Goal: Task Accomplishment & Management: Manage account settings

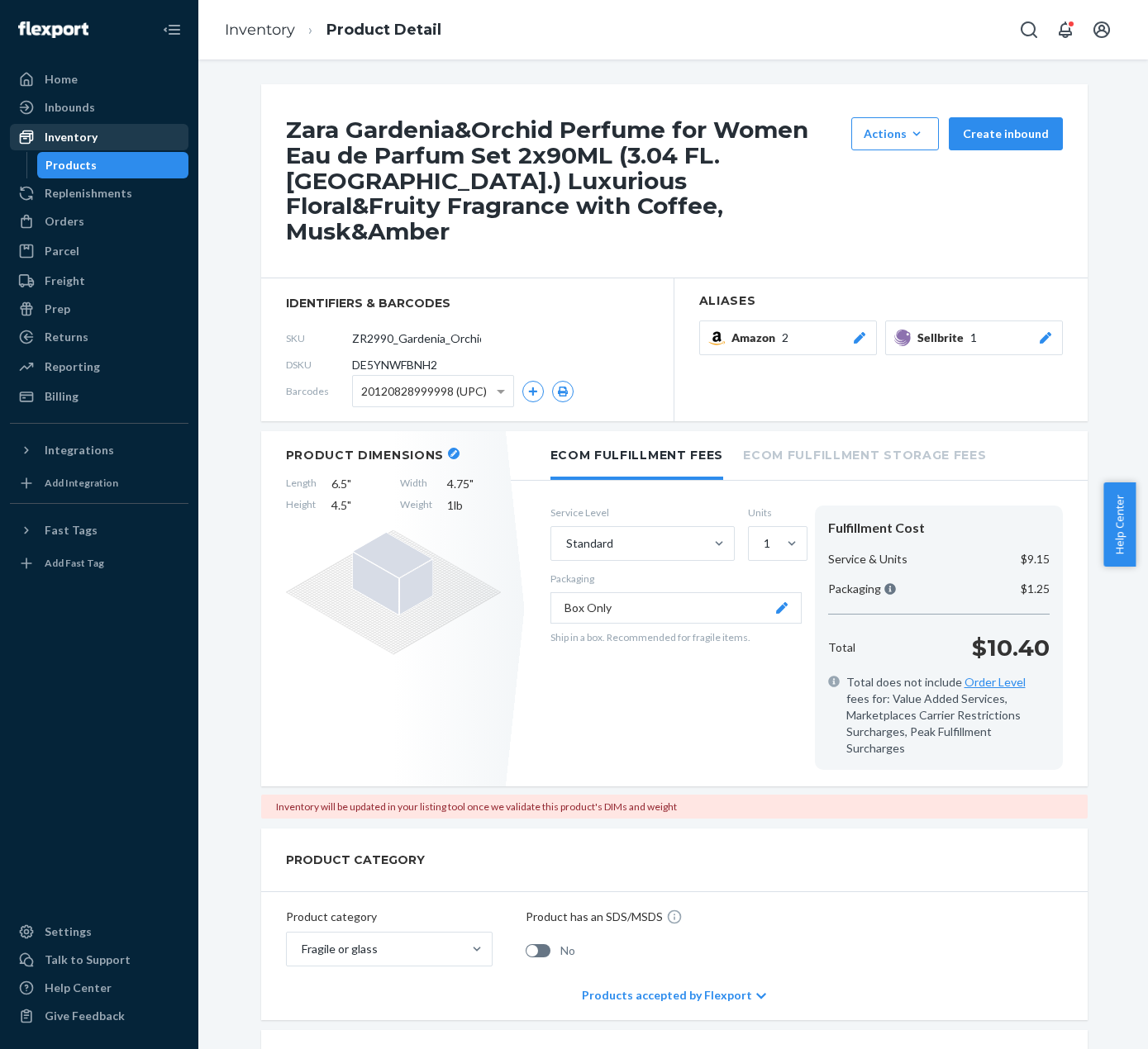
click at [113, 149] on link "Inventory" at bounding box center [99, 137] width 179 height 26
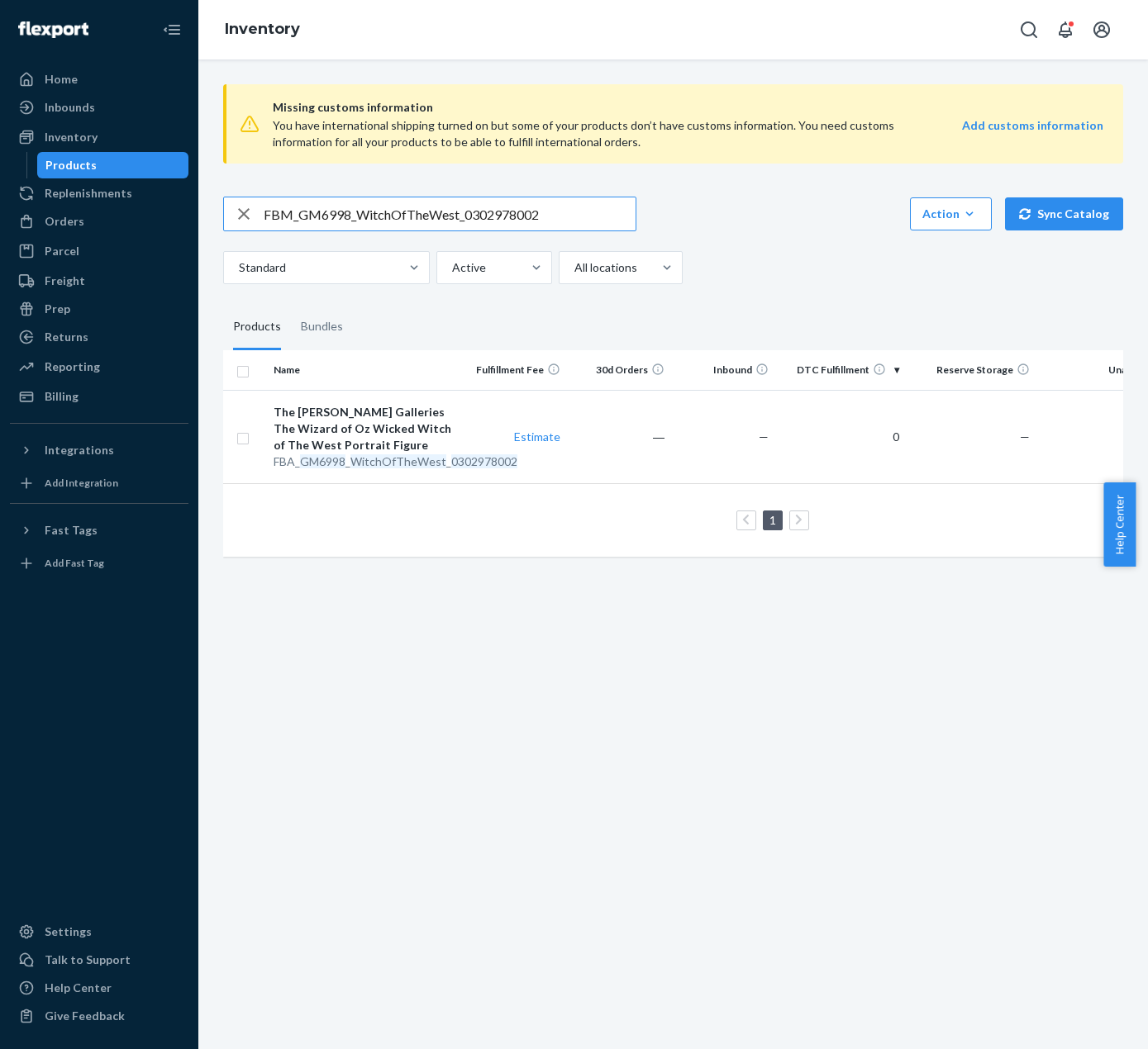
drag, startPoint x: 576, startPoint y: 220, endPoint x: 463, endPoint y: 215, distance: 113.1
click at [463, 215] on input "FBM_GM6998_WitchOfTheWest_0302978002" at bounding box center [449, 214] width 372 height 33
paste input "text"
type input "0302978002"
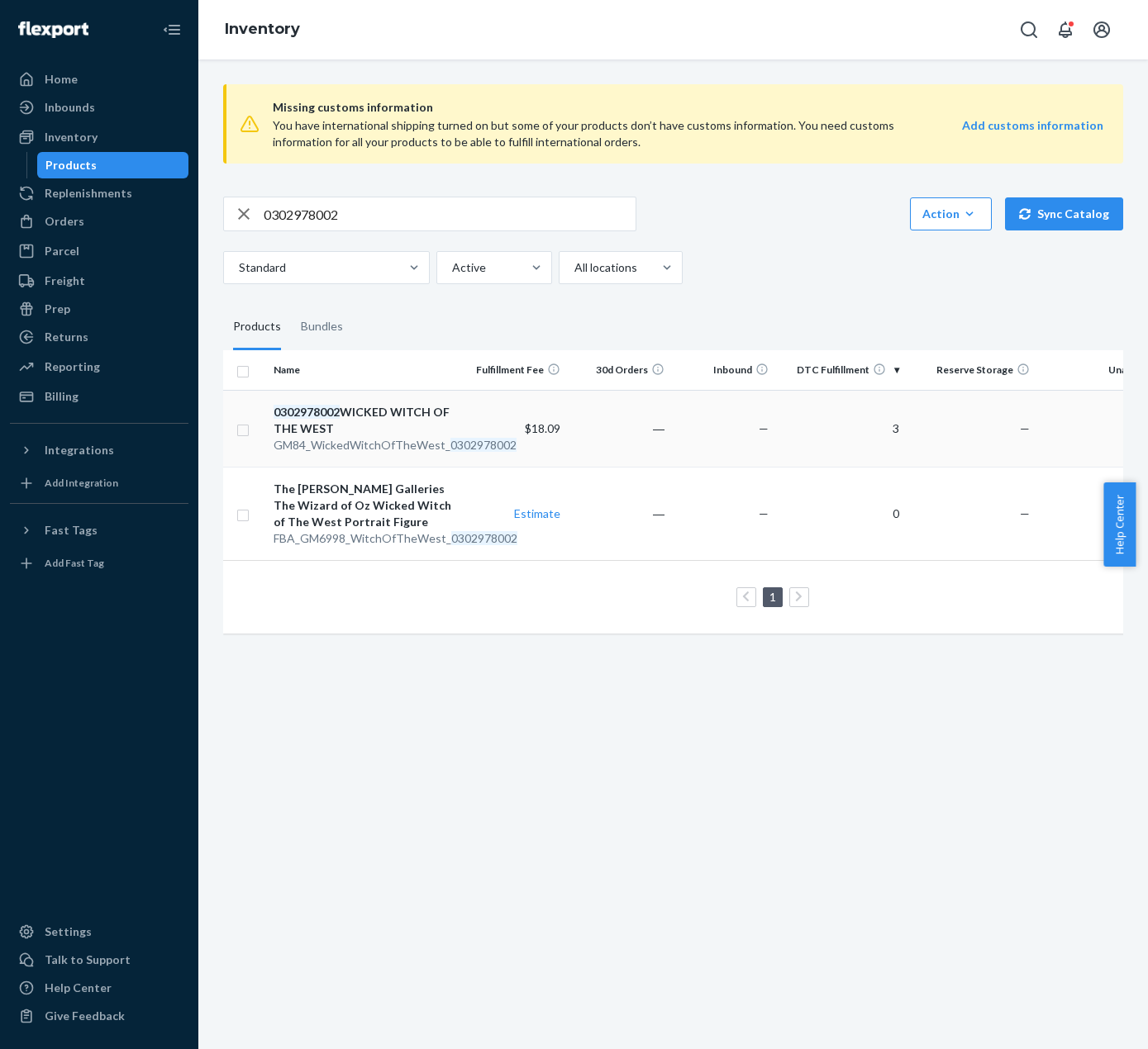
click at [583, 437] on td "―" at bounding box center [618, 428] width 104 height 77
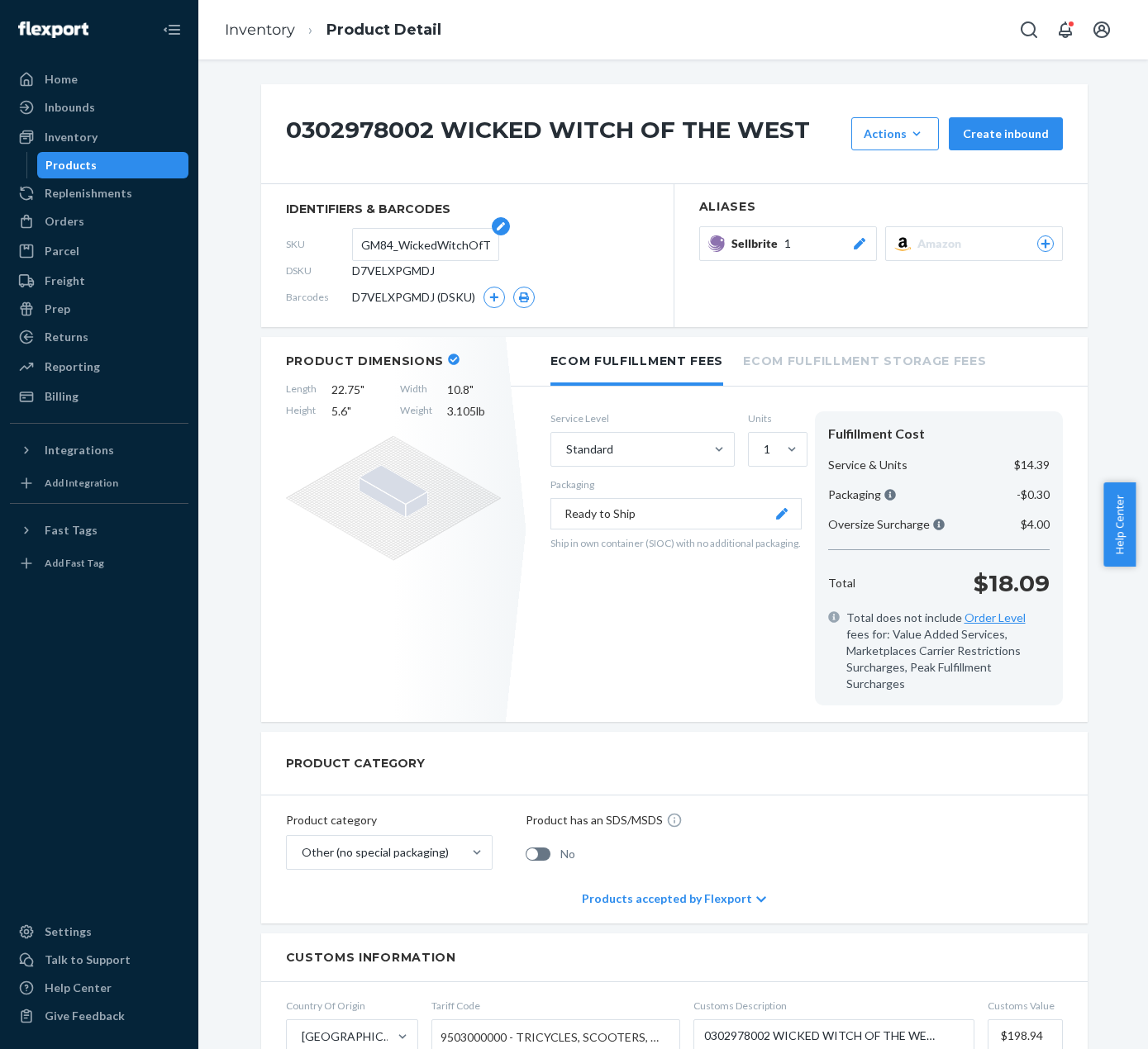
click at [394, 255] on input "GM84_WickedWitchOfTheWest_0302978002" at bounding box center [426, 244] width 129 height 31
paste input "FBM_GM6998_"
type input "FBM_GM6998_WitchOfTheWest_0302978002"
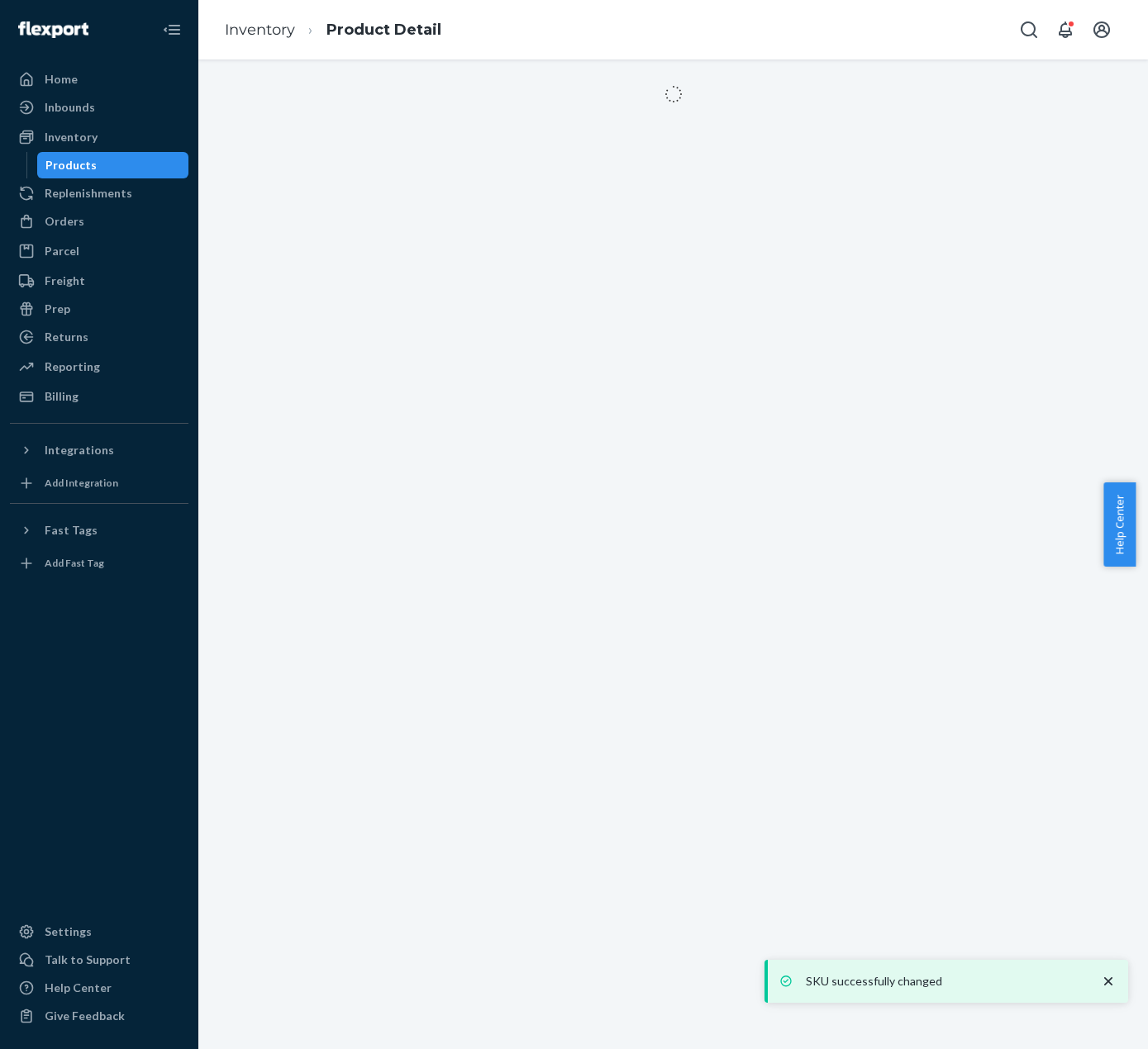
click at [803, 232] on div at bounding box center [673, 554] width 949 height 990
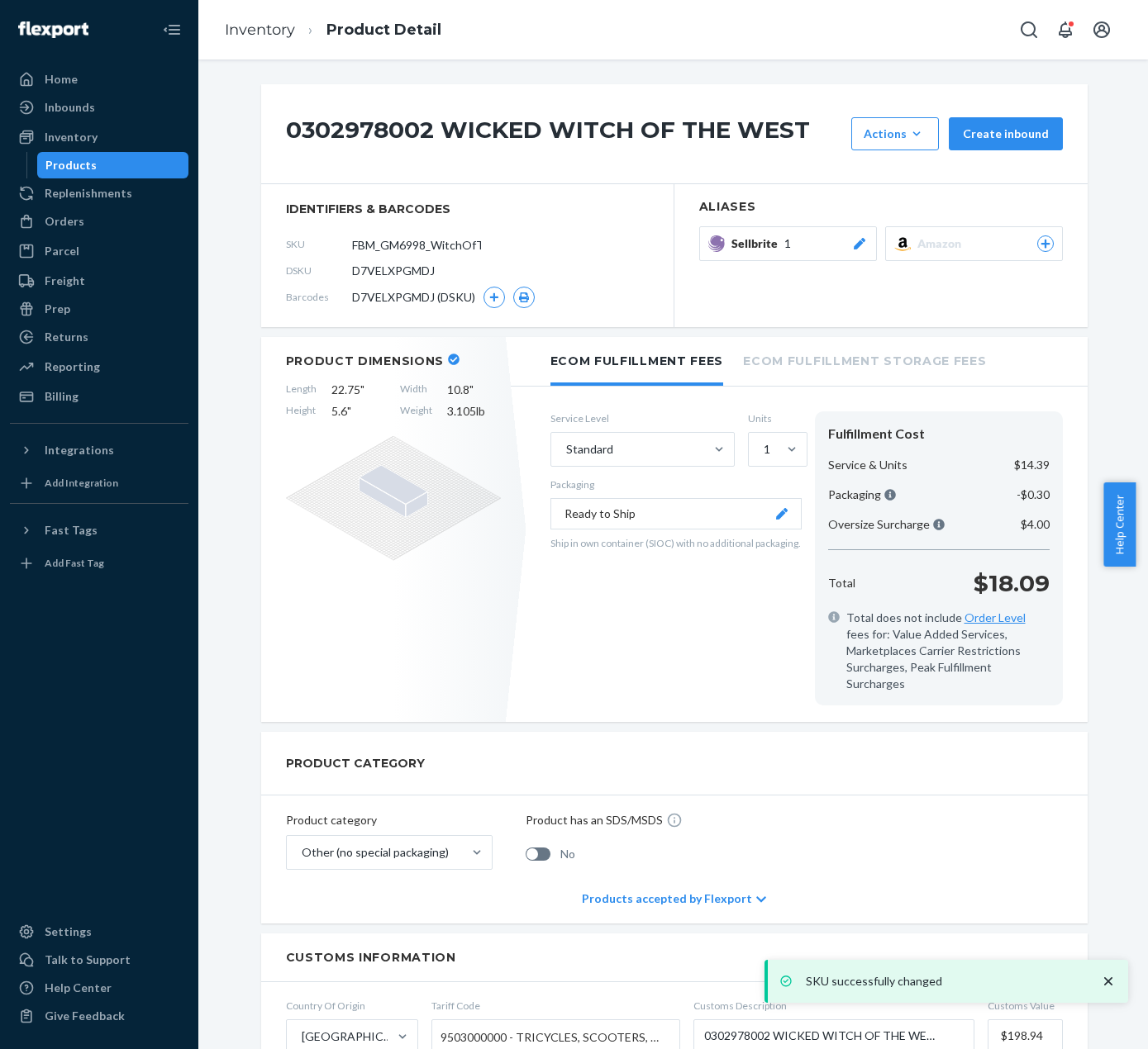
click at [799, 252] on div "Sellbrite 1" at bounding box center [799, 243] width 136 height 17
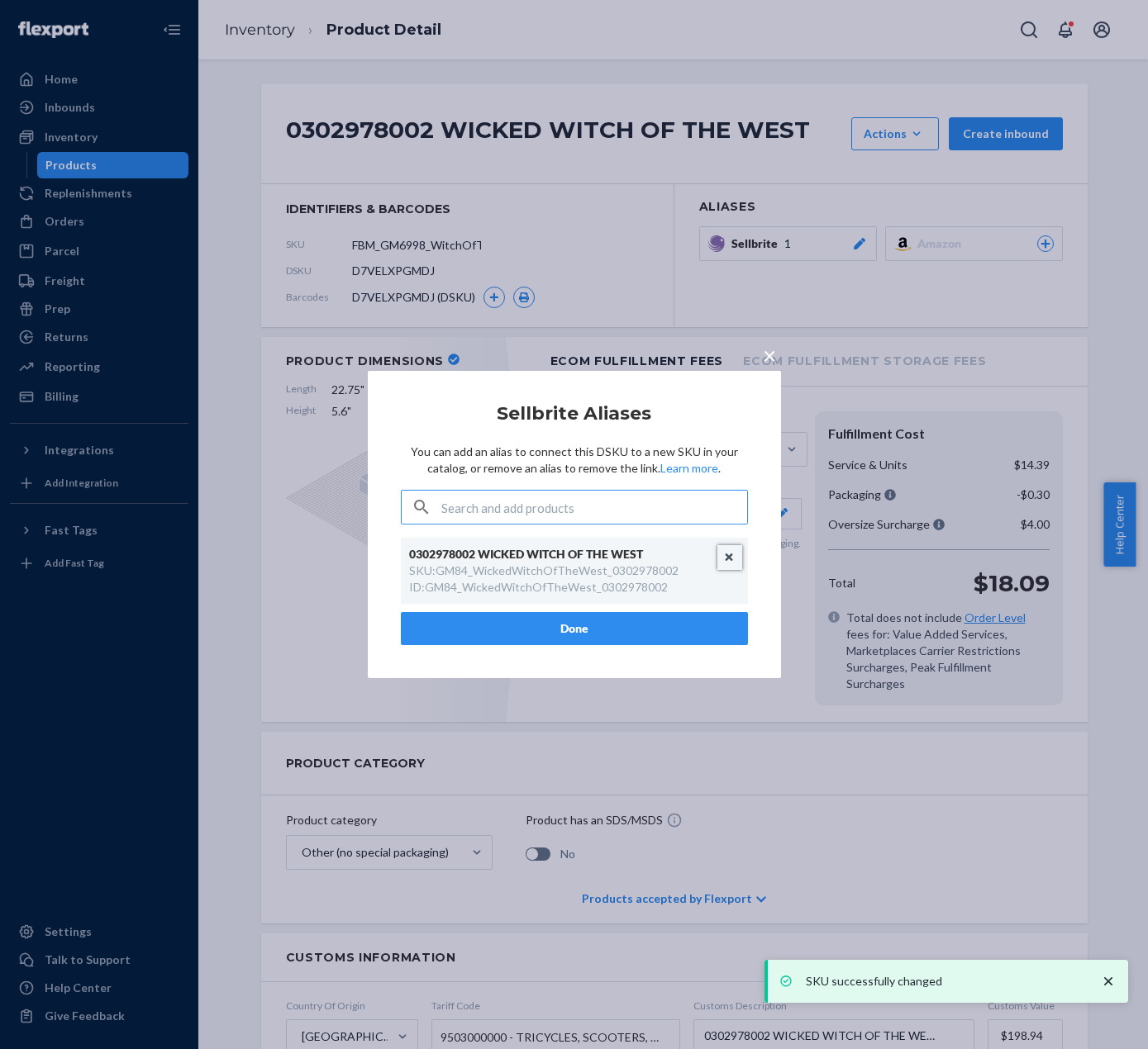
click at [741, 561] on button "Unlink" at bounding box center [728, 557] width 24 height 24
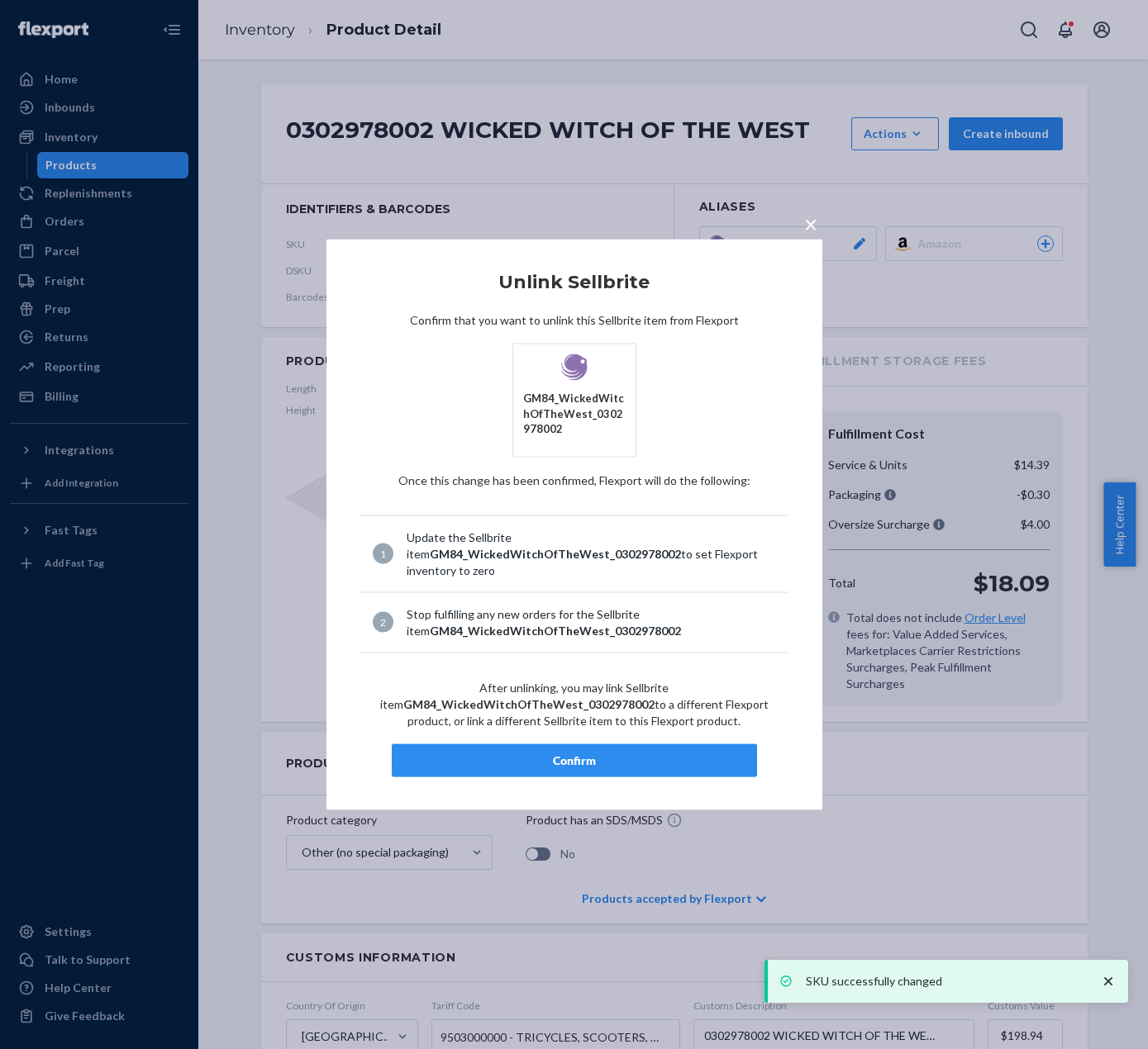
click at [728, 752] on div "Confirm" at bounding box center [574, 760] width 337 height 17
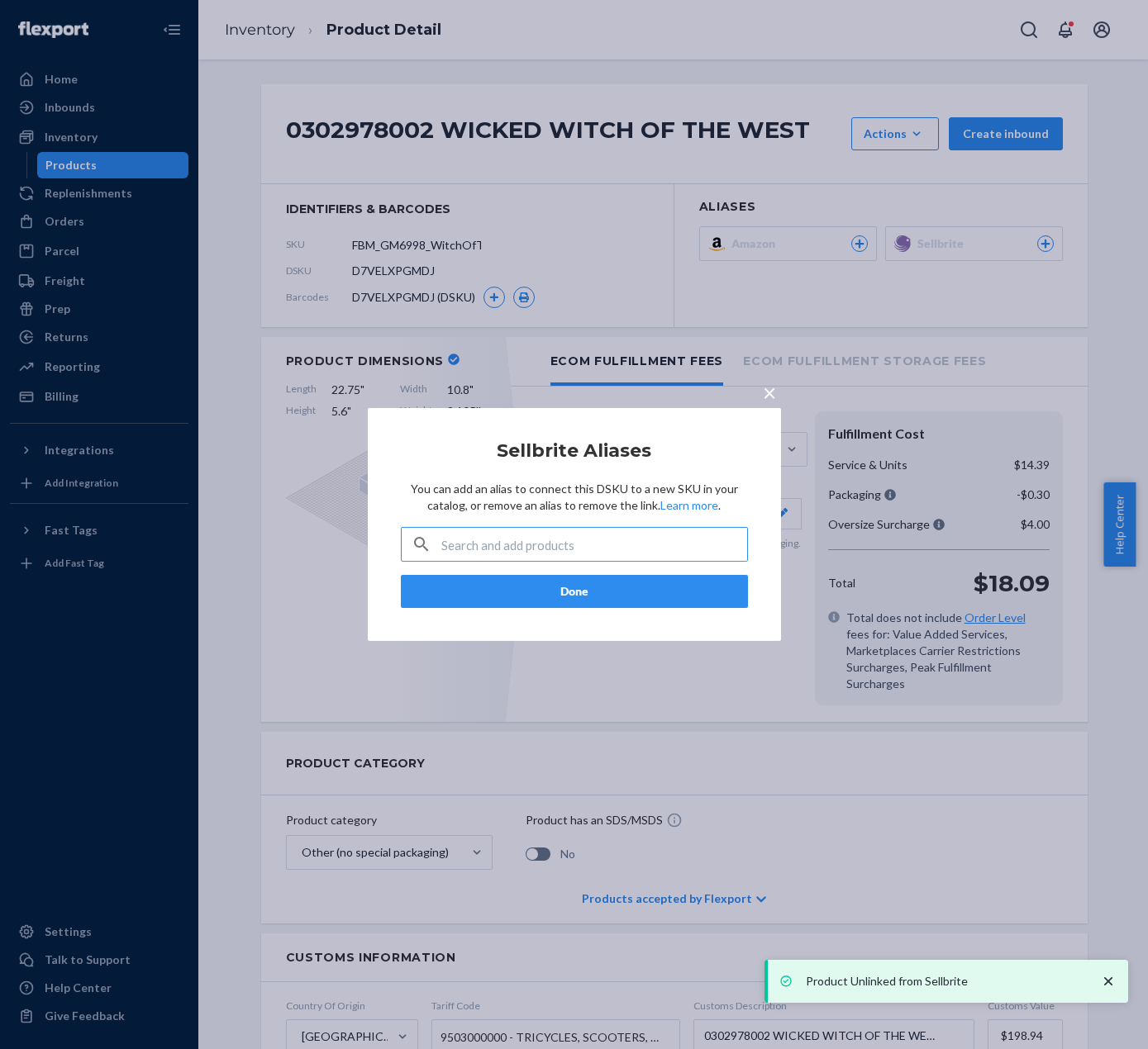
click at [764, 388] on span "×" at bounding box center [769, 392] width 13 height 28
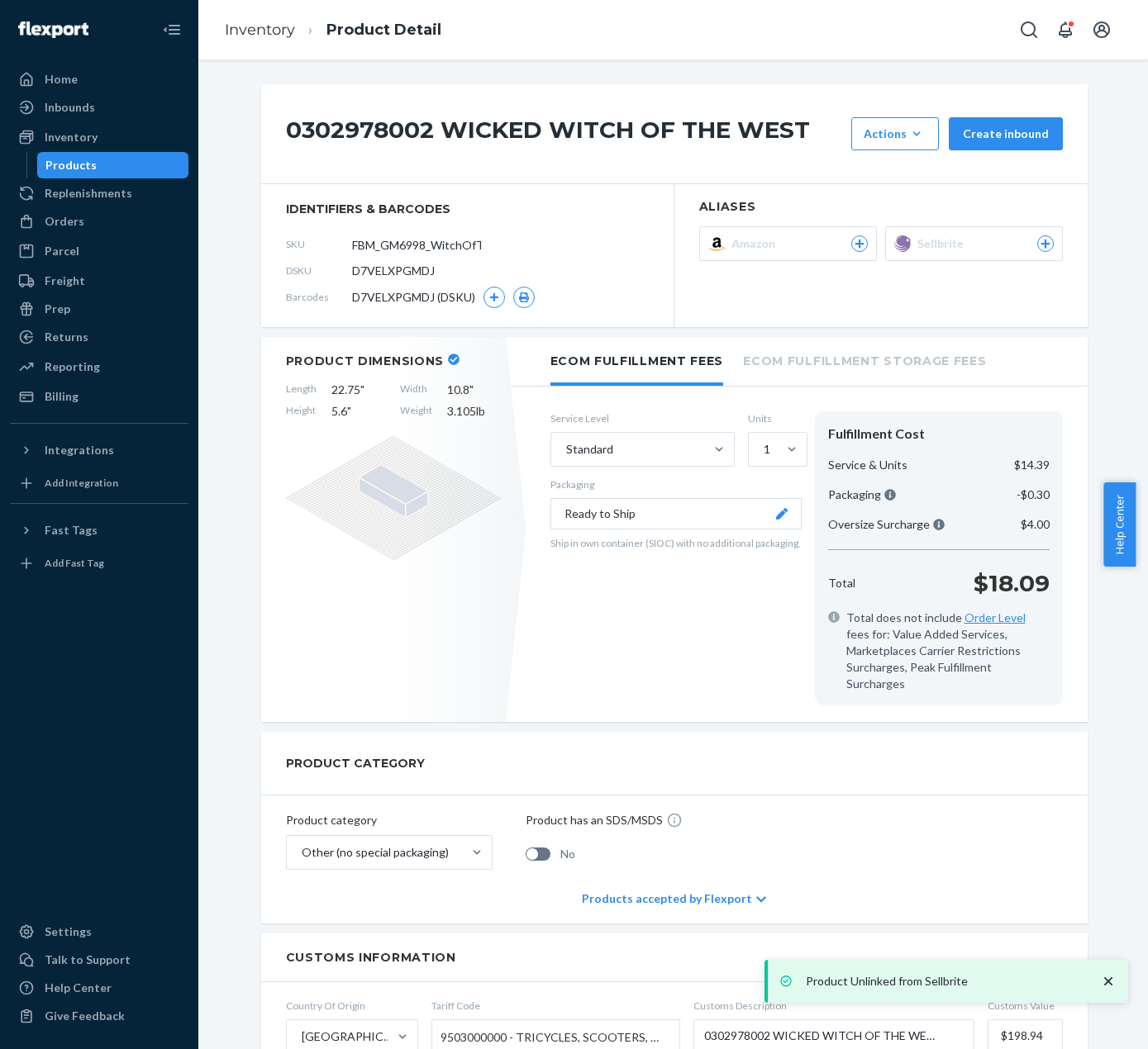
click at [761, 244] on span "Amazon" at bounding box center [756, 243] width 51 height 17
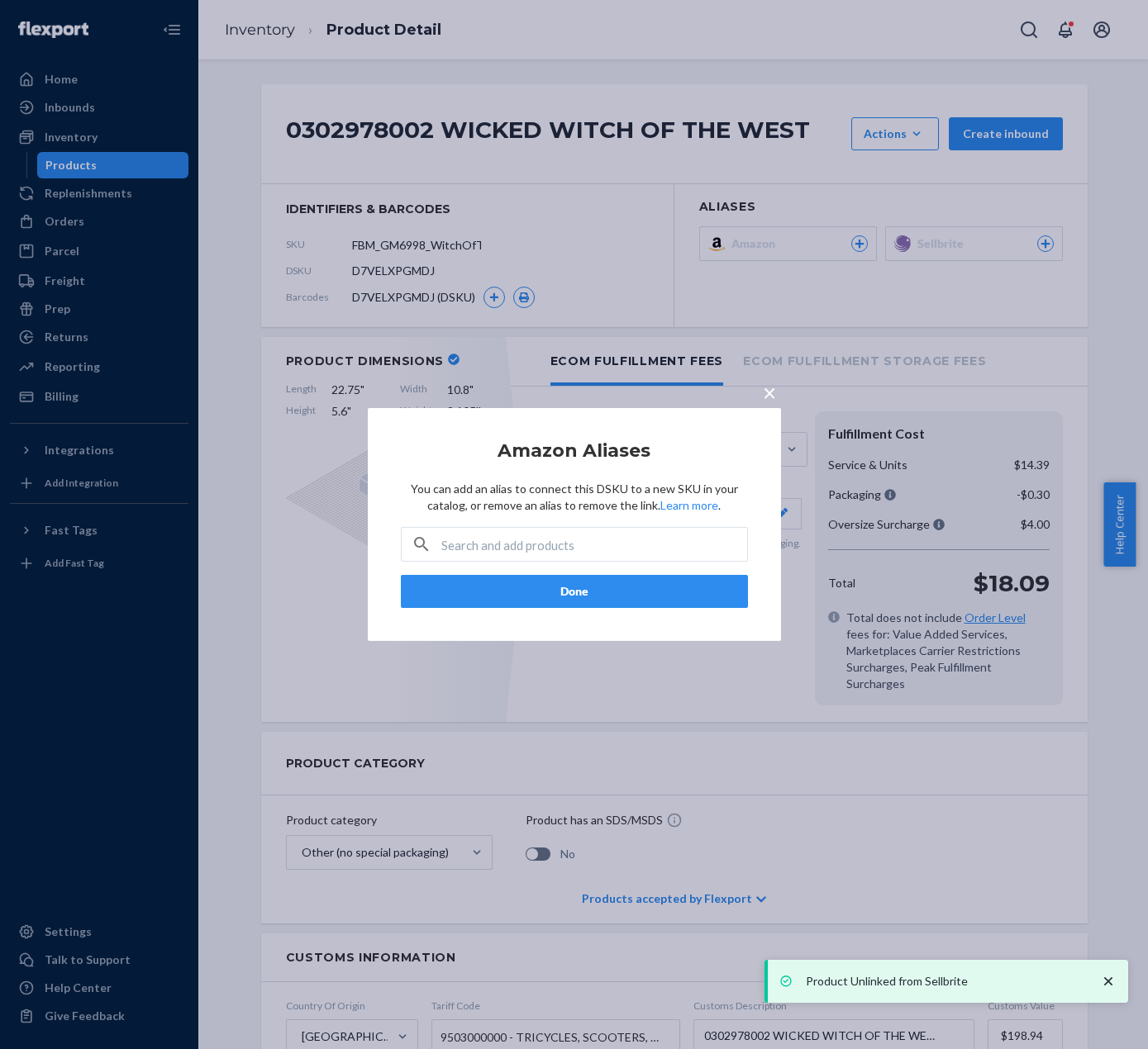
click at [899, 261] on div "× Amazon Aliases You can add an alias to connect this DSKU to a new SKU in your…" at bounding box center [574, 524] width 1148 height 1049
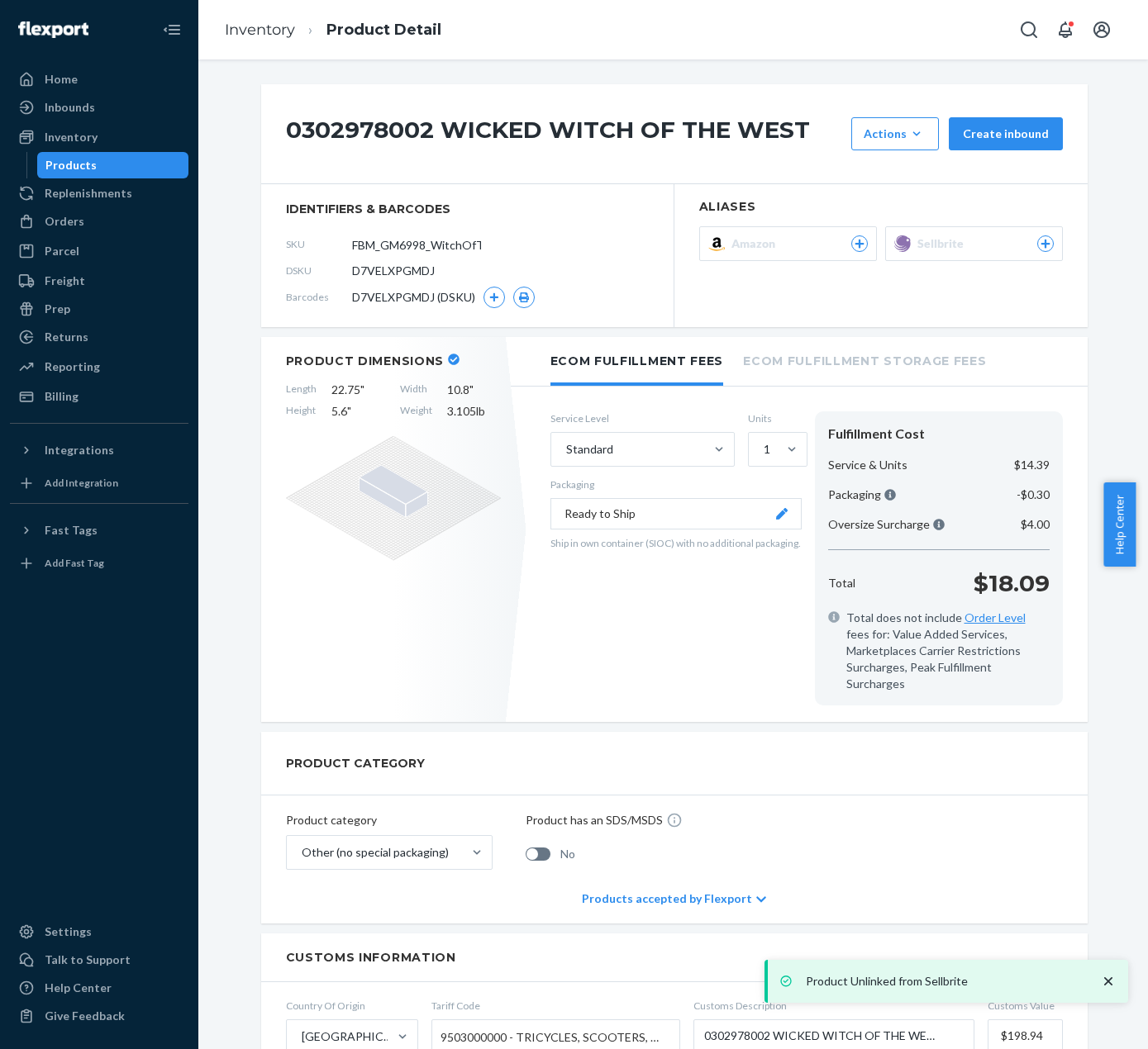
click at [977, 229] on button "Sellbrite" at bounding box center [974, 244] width 178 height 35
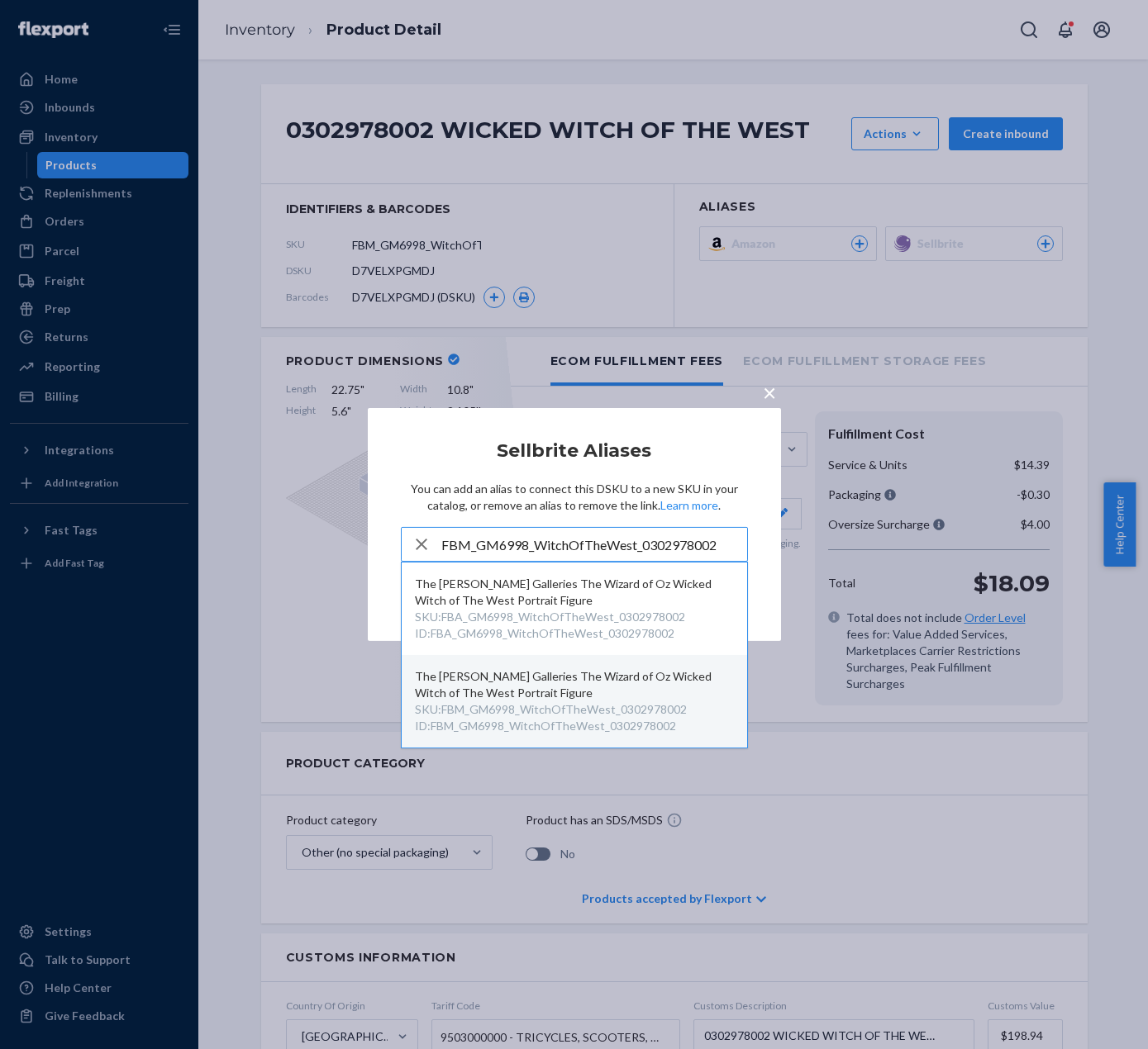
type input "FBM_GM6998_WitchOfTheWest_0302978002"
click at [617, 696] on div "The [PERSON_NAME] Galleries The Wizard of Oz Wicked Witch of The West Portrait …" at bounding box center [574, 685] width 319 height 33
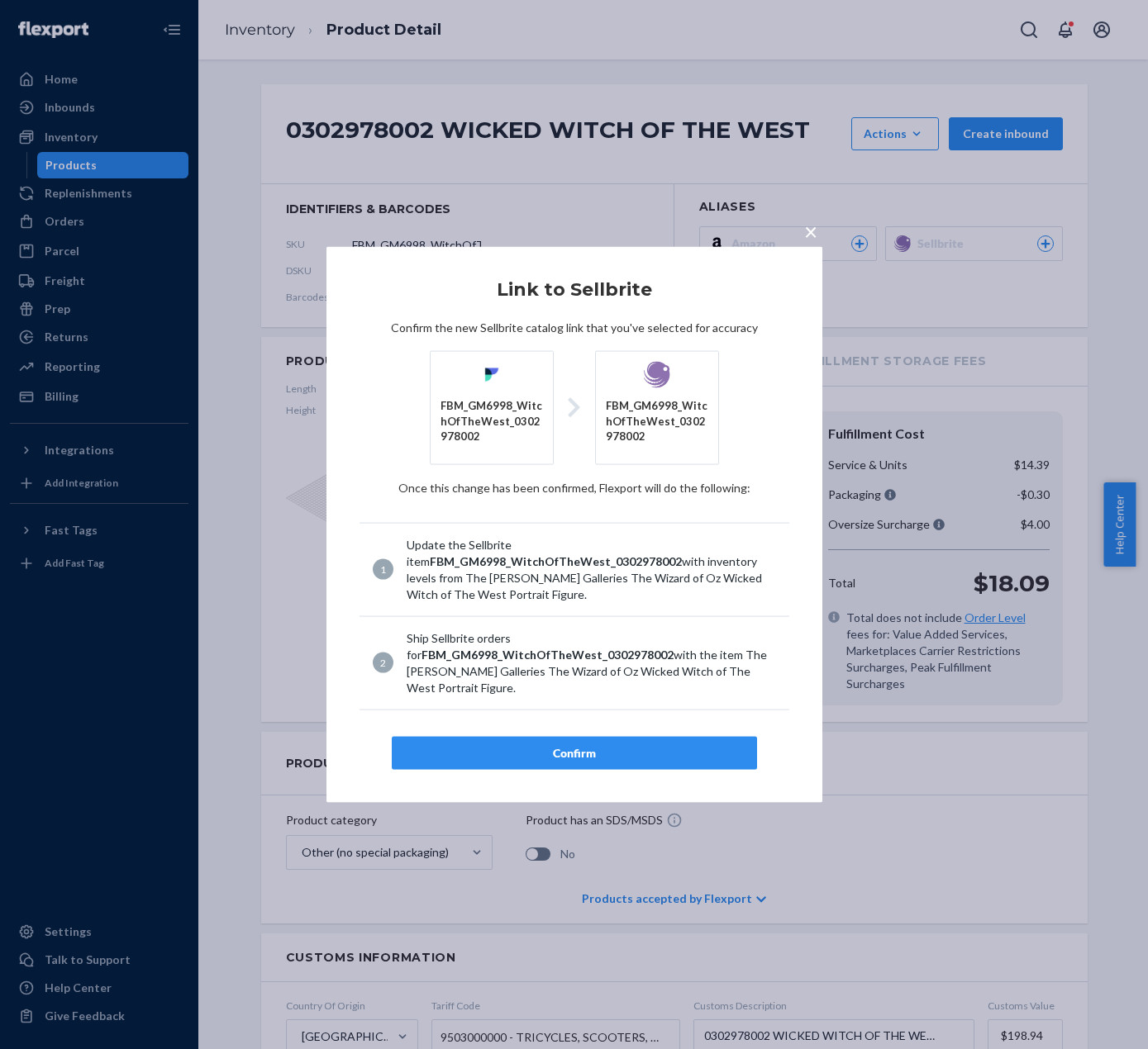
click at [610, 745] on div "Confirm" at bounding box center [574, 752] width 337 height 17
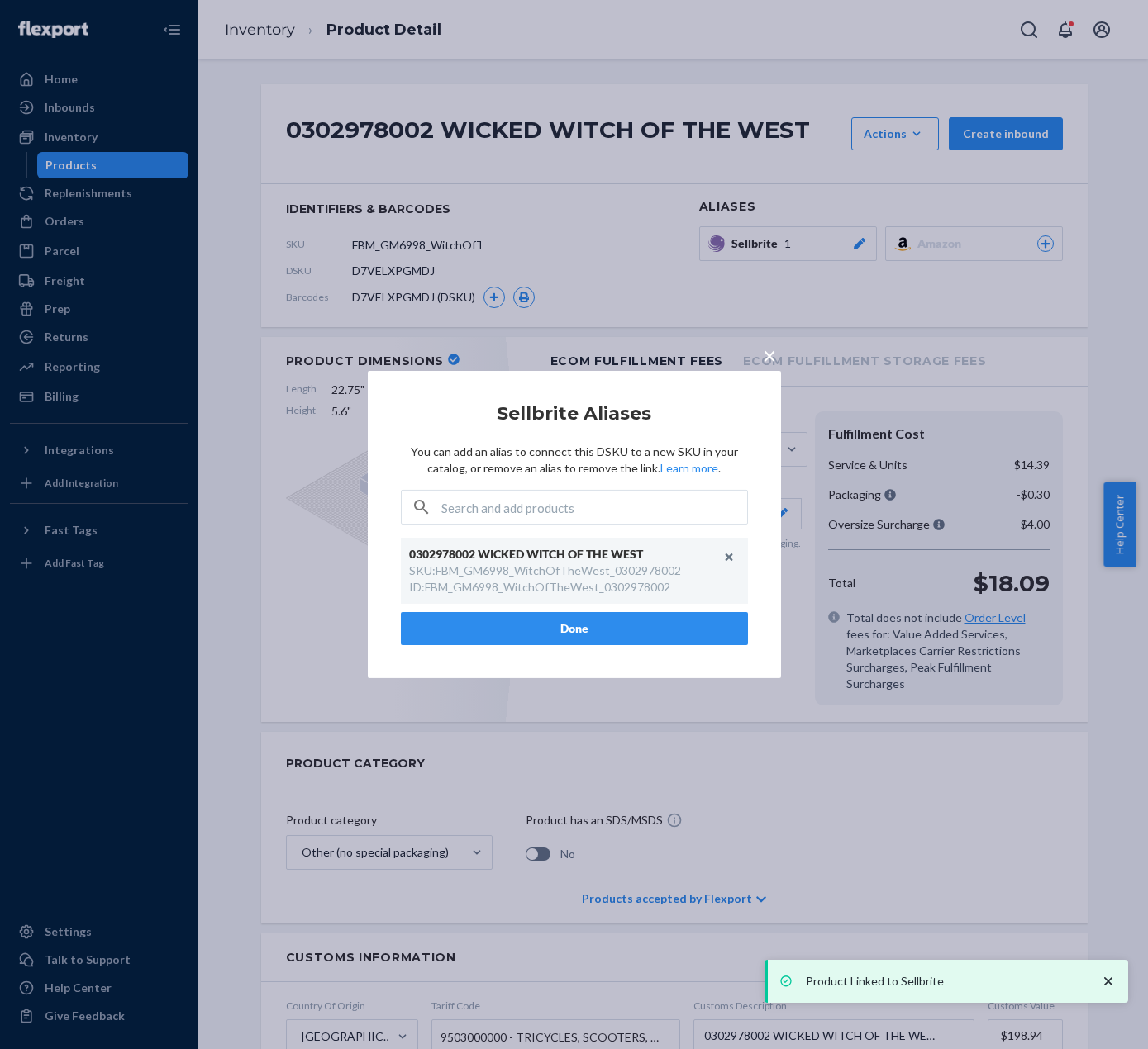
click at [652, 635] on button "Done" at bounding box center [574, 629] width 347 height 33
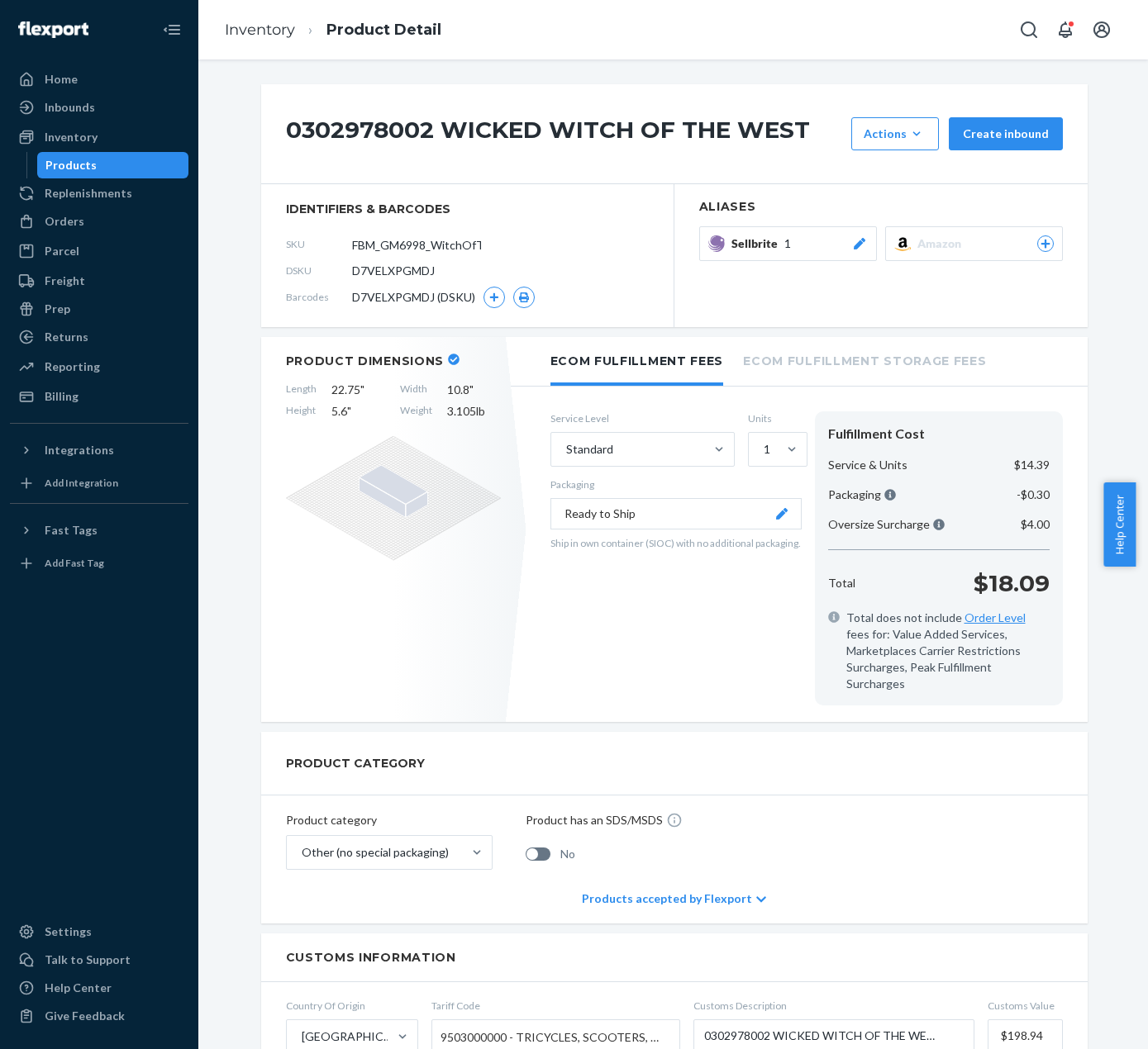
click at [1103, 708] on div "0302978002 WICKED WITCH OF THE WEST Actions Hide Request removal Create inbound…" at bounding box center [673, 896] width 925 height 1625
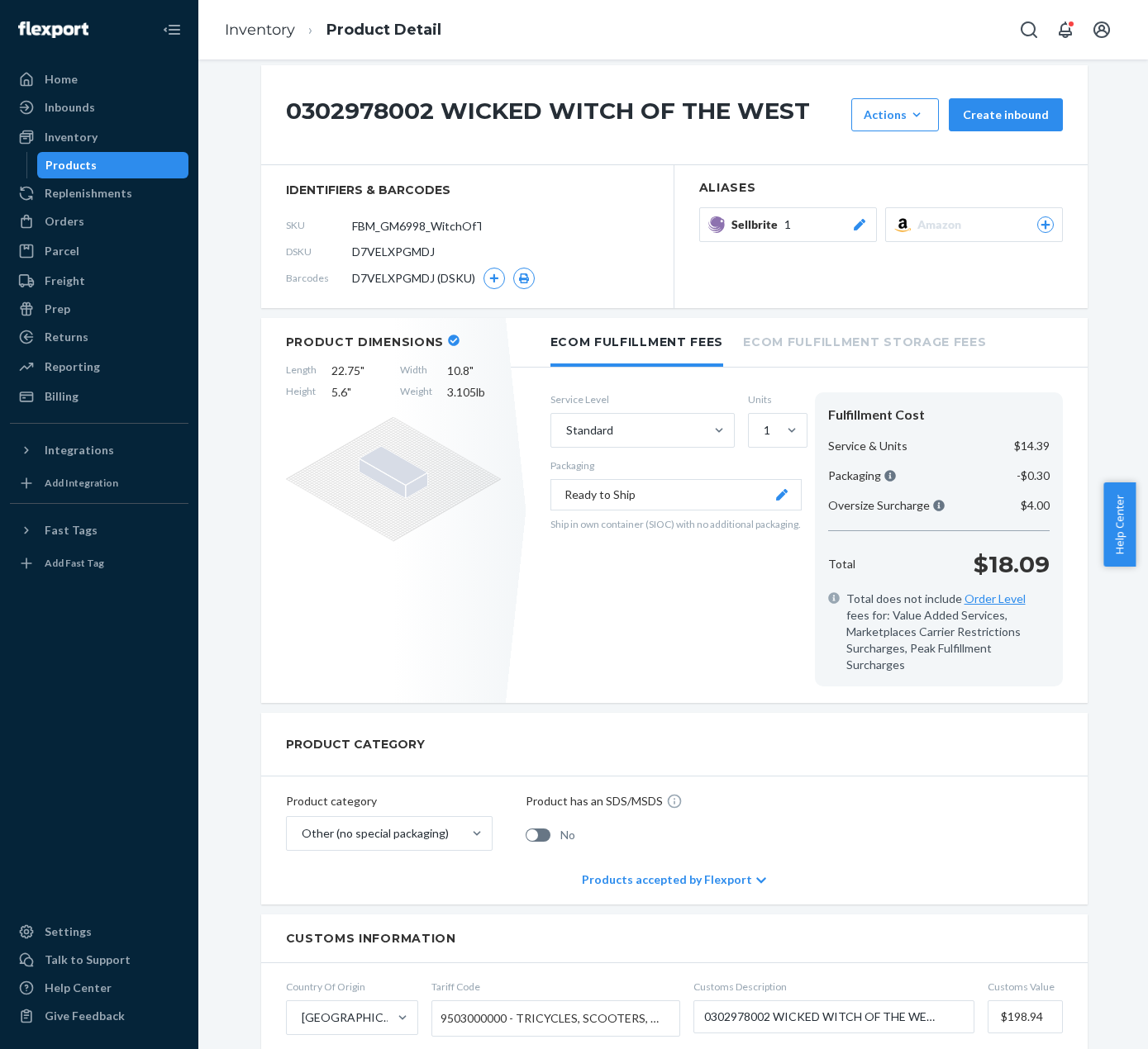
scroll to position [0, 0]
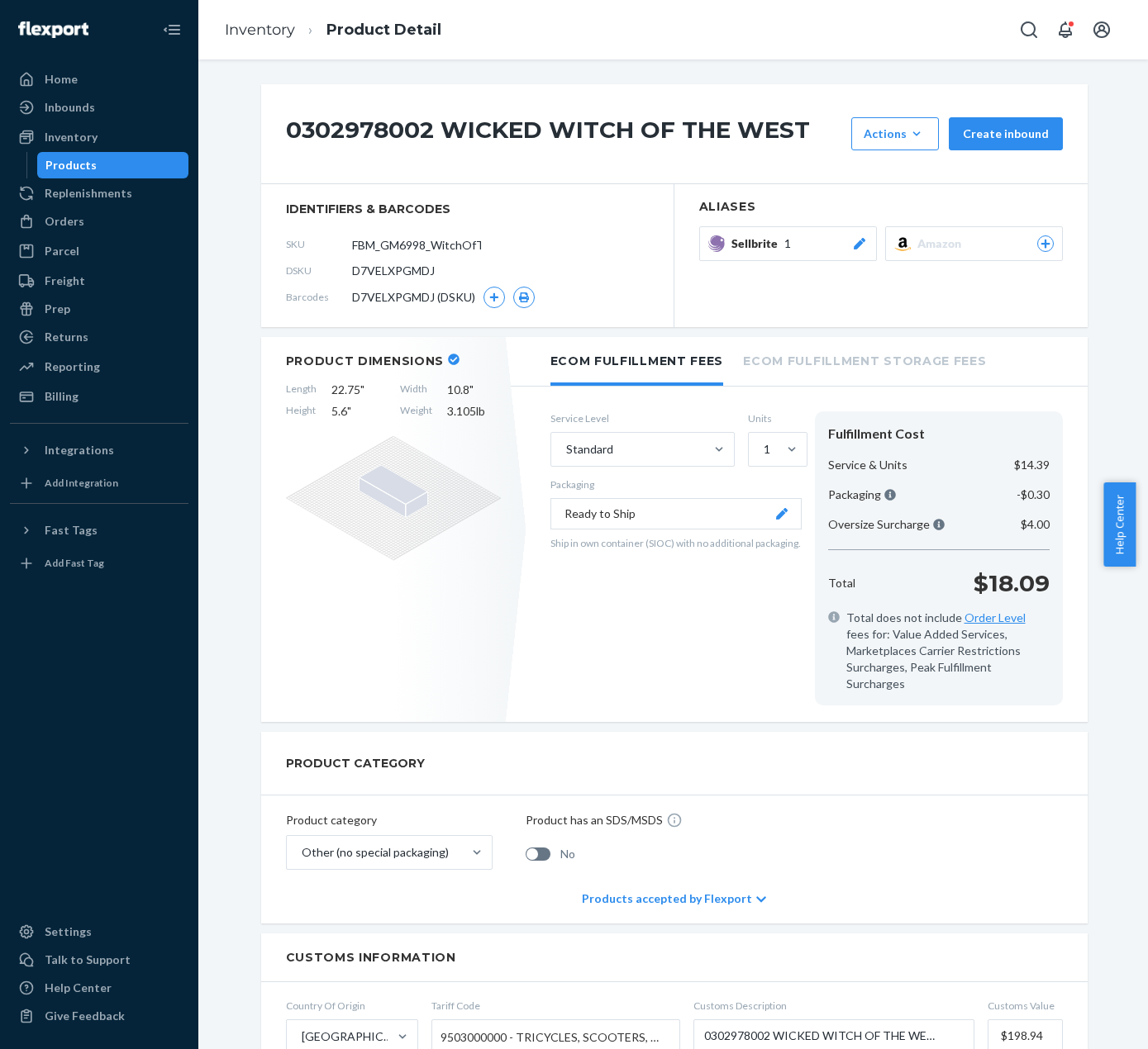
drag, startPoint x: 976, startPoint y: 78, endPoint x: 965, endPoint y: 78, distance: 11.0
click at [976, 78] on div "0302978002 WICKED WITCH OF THE WEST Actions Hide Request removal Create inbound…" at bounding box center [673, 554] width 949 height 990
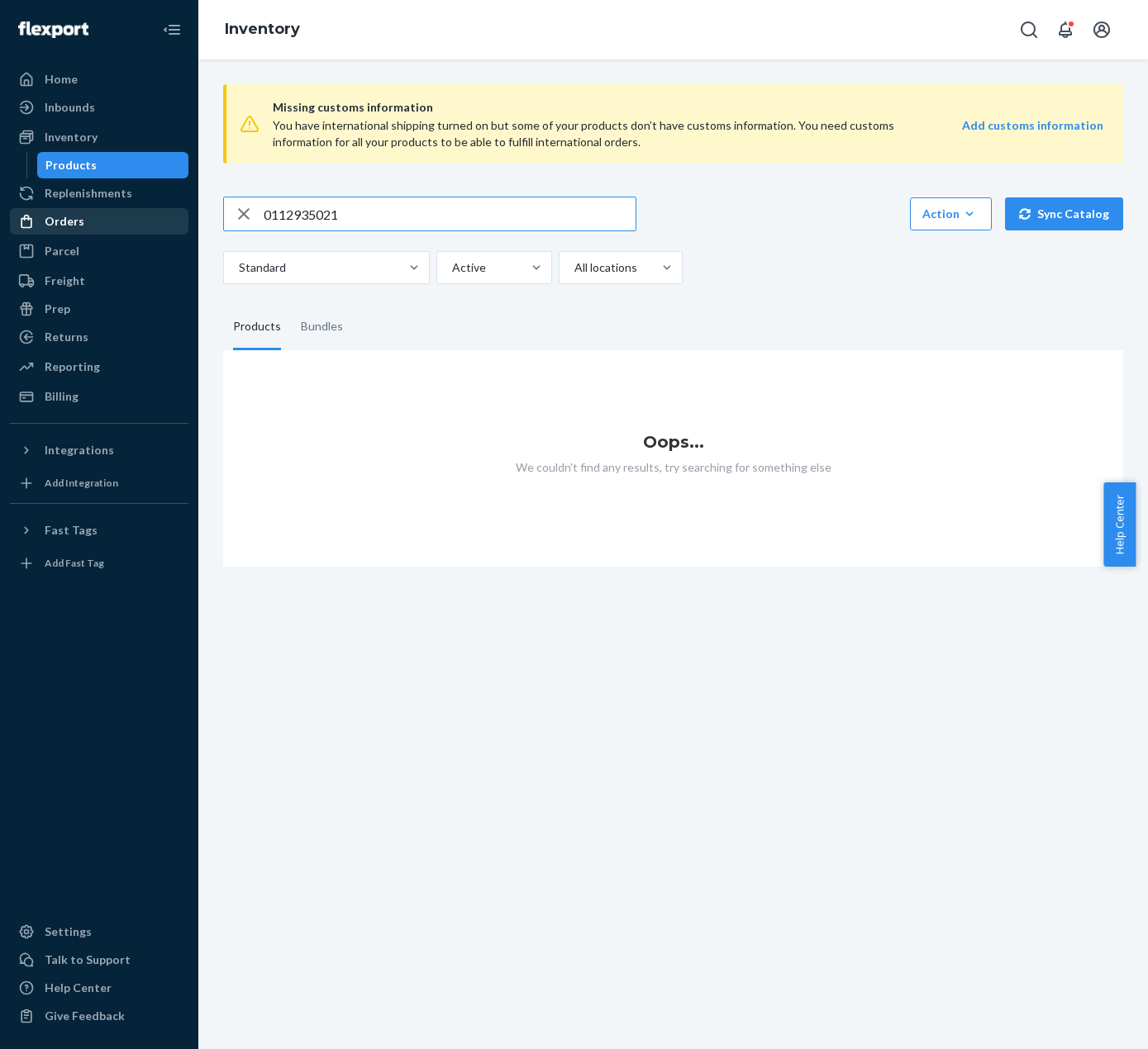
click at [99, 228] on div "Orders" at bounding box center [99, 221] width 175 height 24
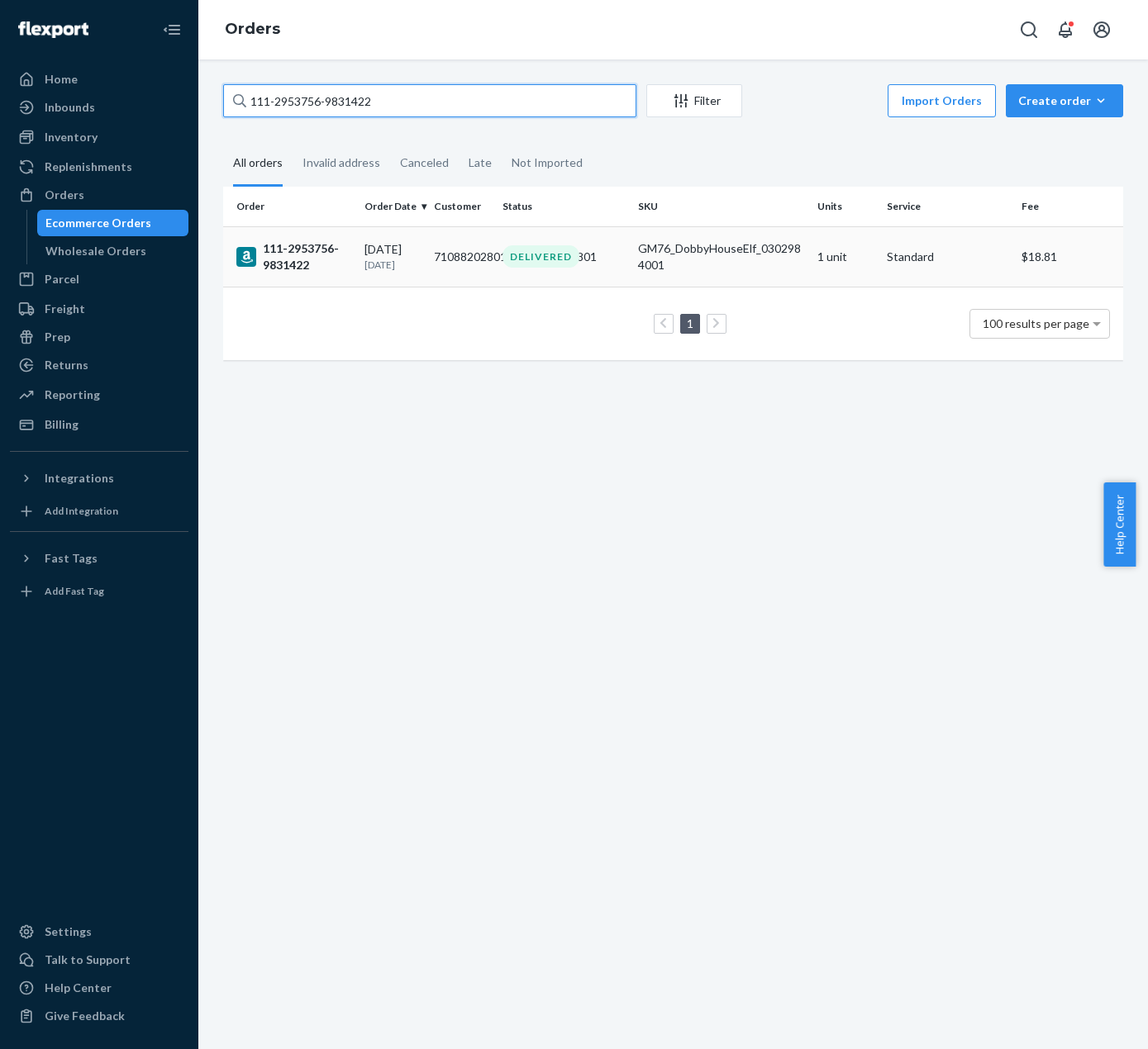
drag, startPoint x: 333, startPoint y: 115, endPoint x: 1101, endPoint y: 259, distance: 781.4
click at [0, 58] on html "Home Inbounds Shipping Plans Problems Inventory Products Replenishments Orders …" at bounding box center [574, 524] width 1148 height 1049
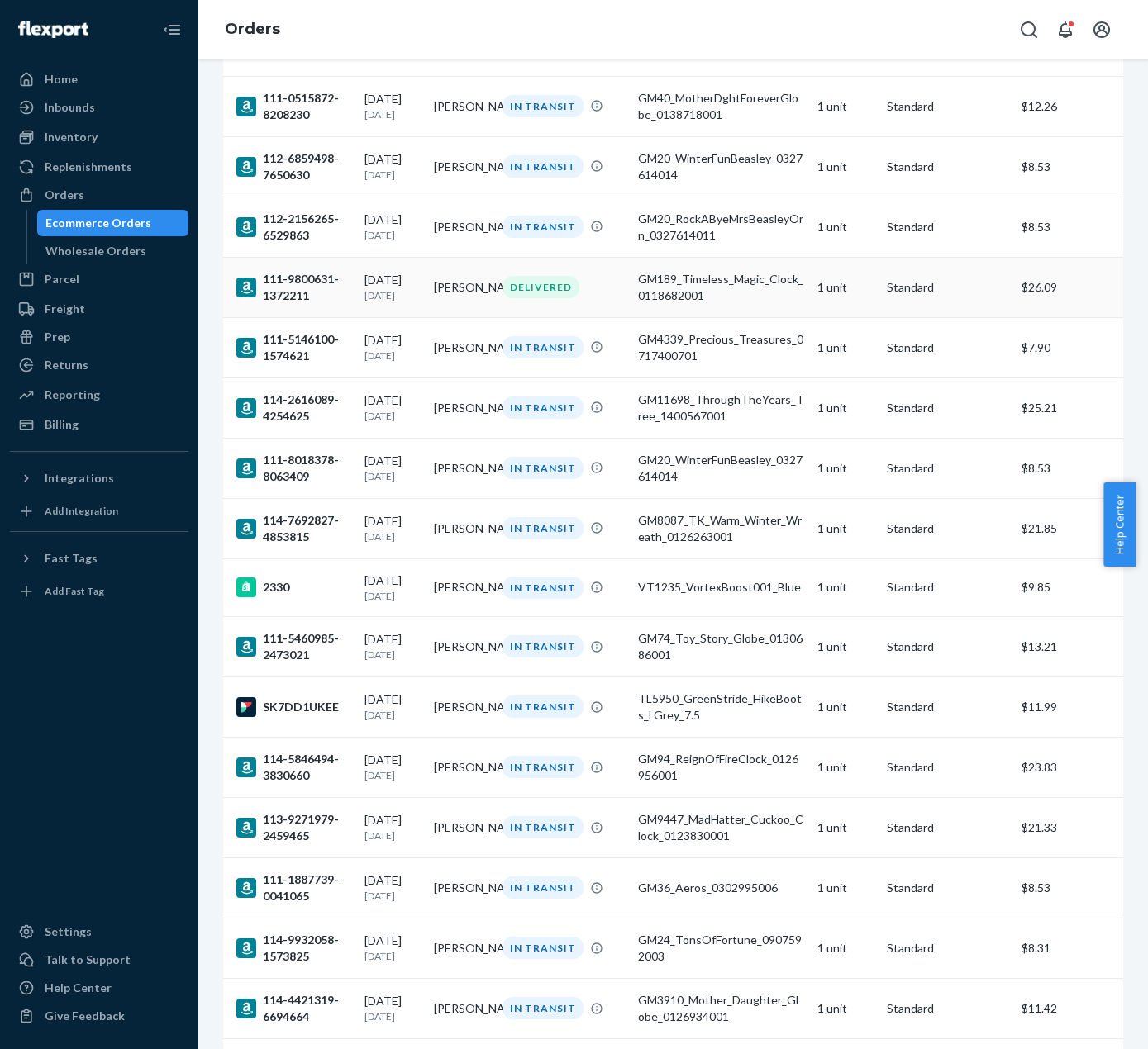
scroll to position [2313, 0]
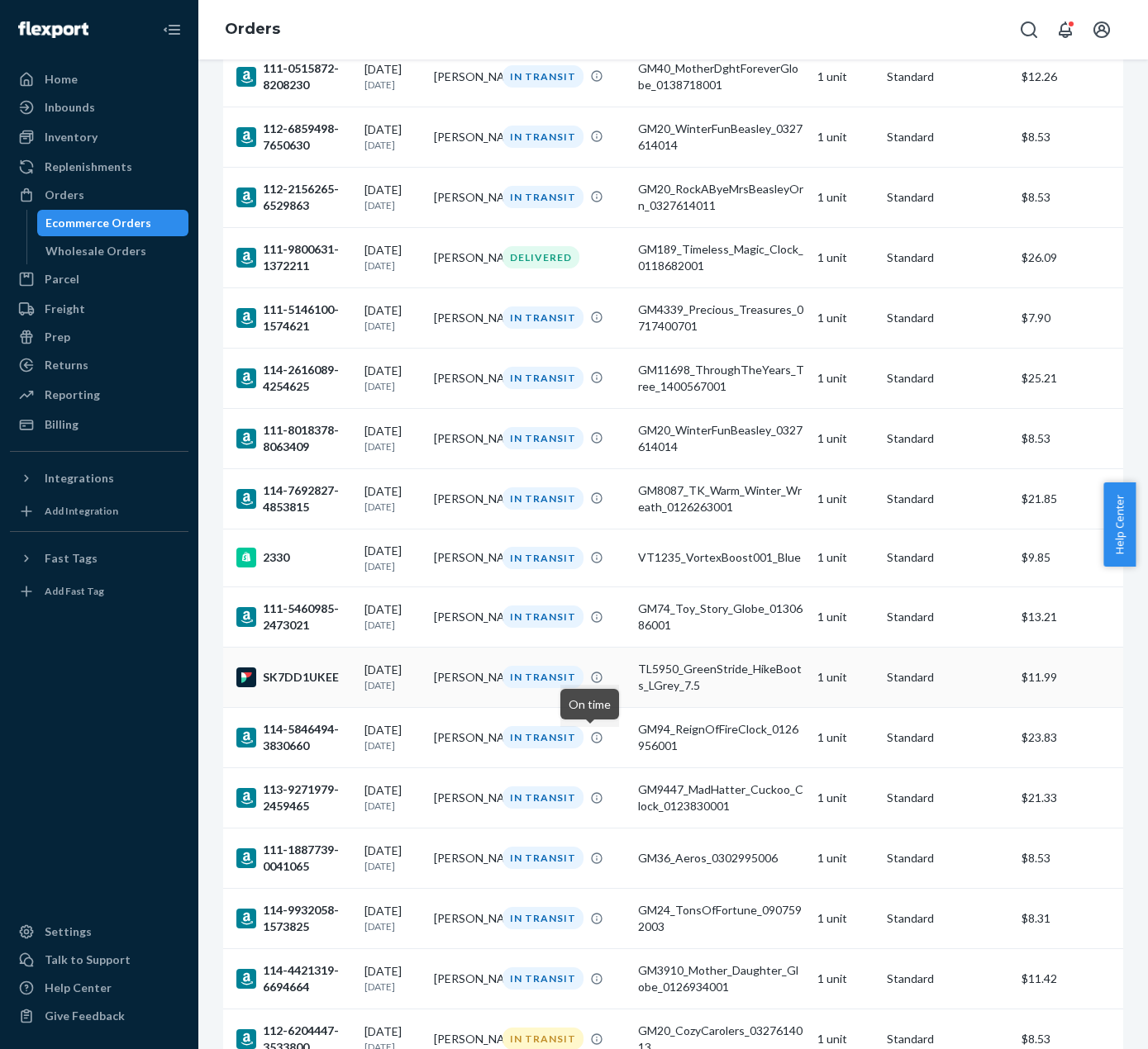
click at [427, 707] on td "Victoriano Lopez Robles" at bounding box center [462, 677] width 70 height 60
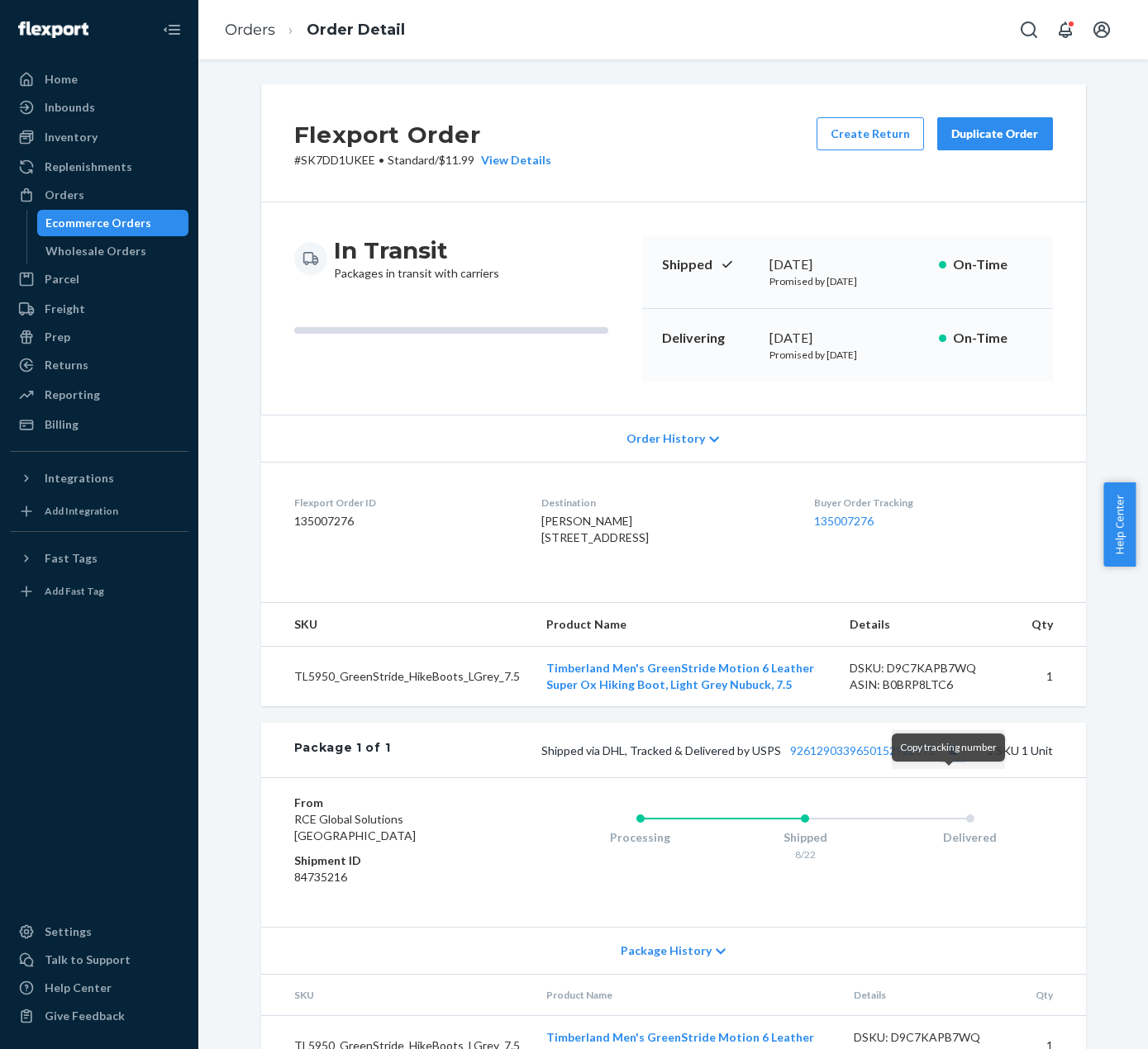
click at [942, 760] on button "Copy tracking number" at bounding box center [953, 750] width 22 height 22
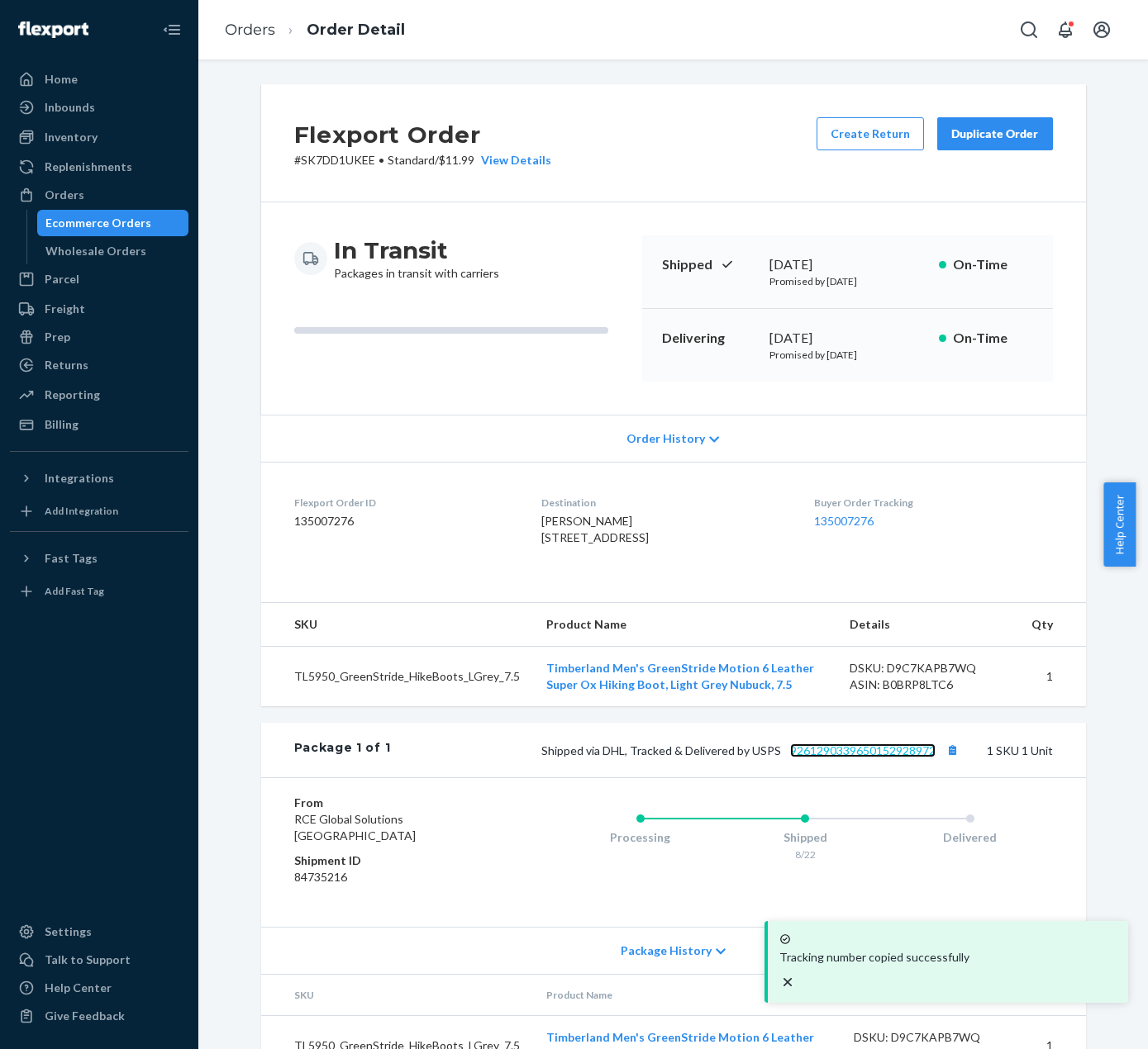
click at [922, 757] on link "9261290339650152928972" at bounding box center [862, 750] width 146 height 14
click at [428, 375] on div "In Transit Packages in transit with carriers" at bounding box center [461, 309] width 335 height 146
